Goal: Transaction & Acquisition: Purchase product/service

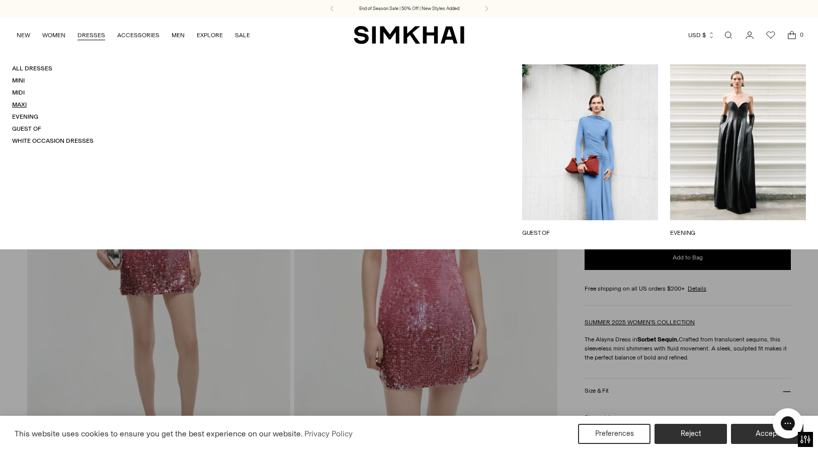
click at [16, 105] on link "Maxi" at bounding box center [19, 104] width 15 height 7
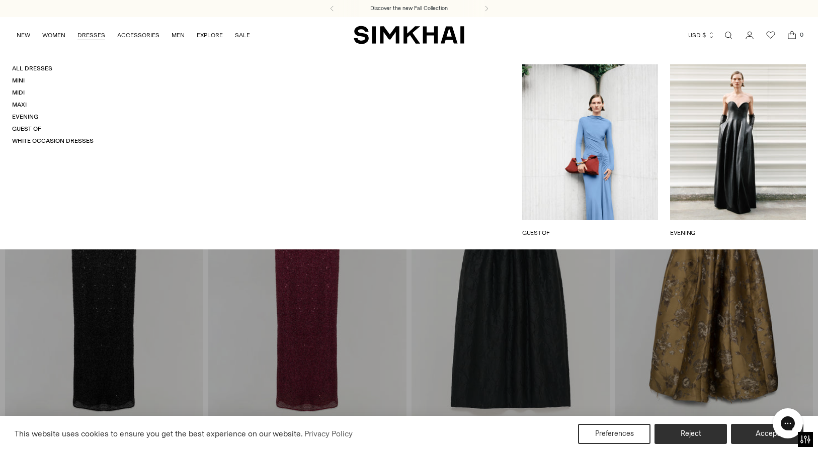
click at [94, 33] on link "DRESSES" at bounding box center [91, 35] width 28 height 22
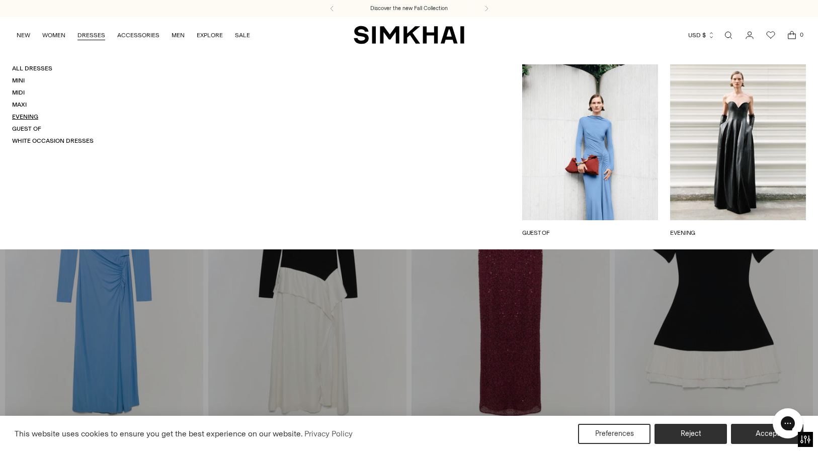
click at [29, 116] on link "Evening" at bounding box center [25, 116] width 26 height 7
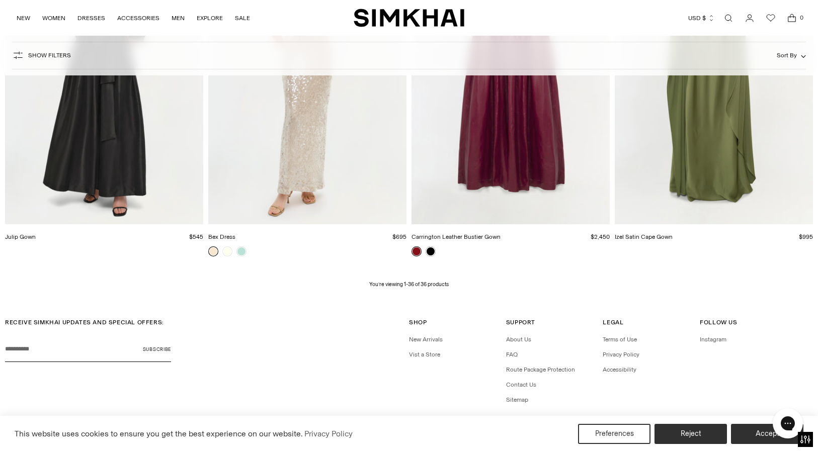
scroll to position [3047, 0]
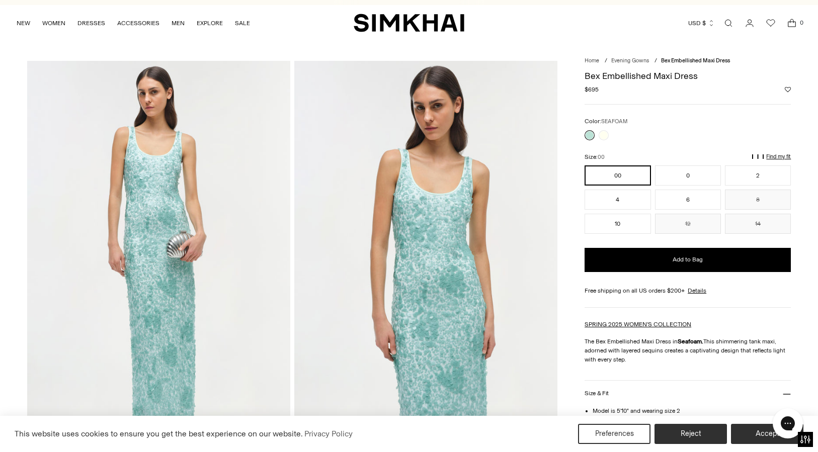
scroll to position [14, 0]
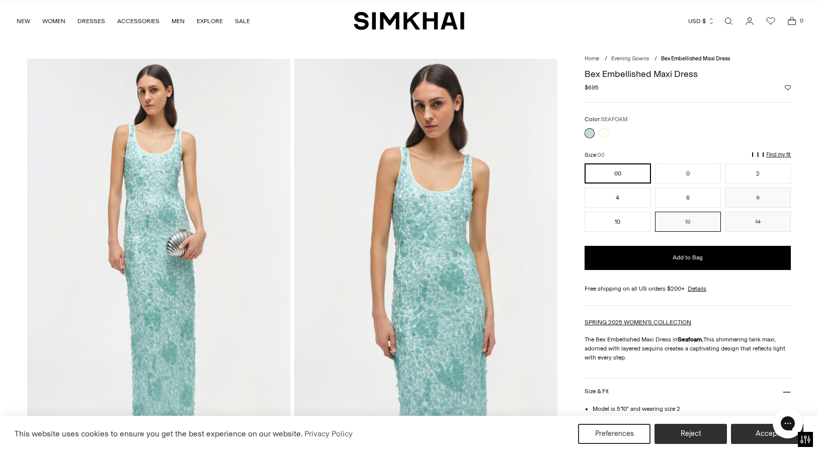
click at [672, 220] on button "12" at bounding box center [688, 222] width 66 height 20
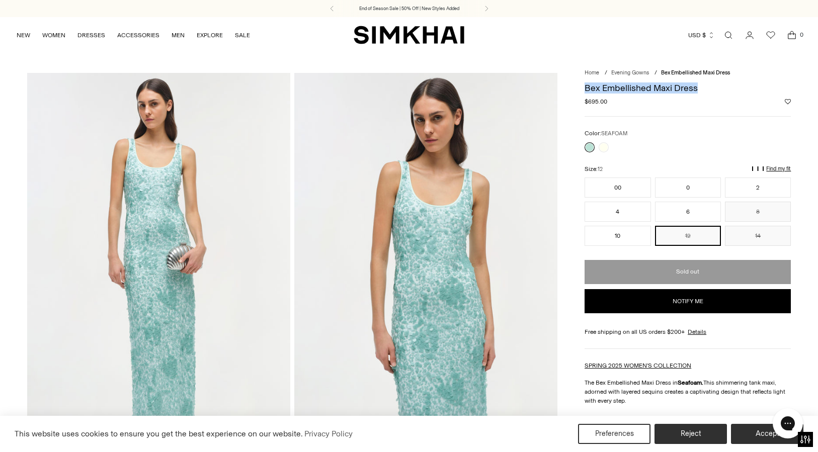
drag, startPoint x: 704, startPoint y: 88, endPoint x: 584, endPoint y: 87, distance: 119.7
click at [584, 87] on h1 "Bex Embellished Maxi Dress" at bounding box center [687, 87] width 206 height 9
copy h1 "Bex Embellished Maxi Dress"
